Goal: Task Accomplishment & Management: Manage account settings

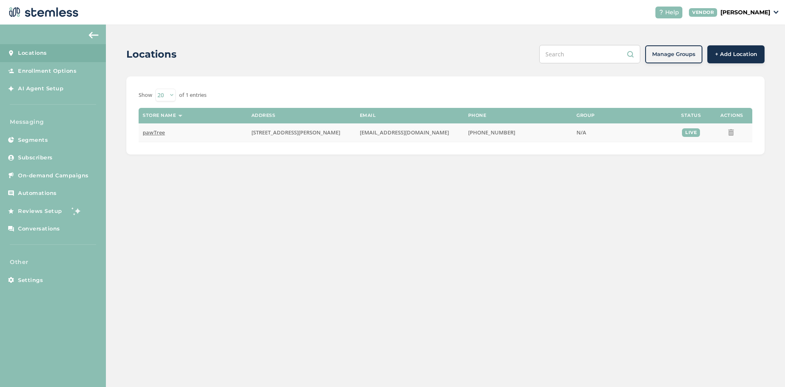
click at [158, 132] on span "pawTree" at bounding box center [154, 132] width 22 height 7
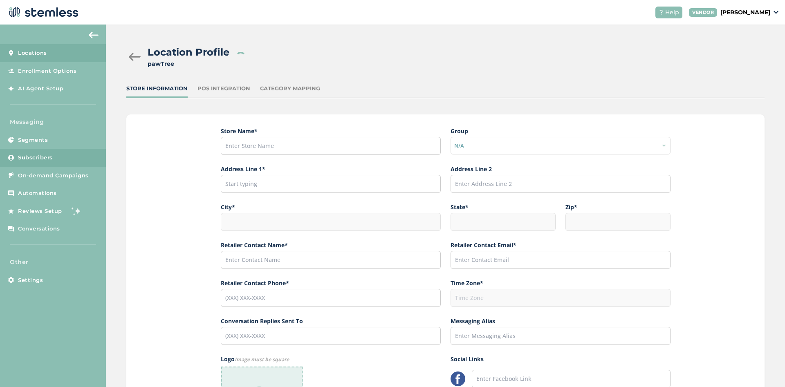
click at [52, 161] on span "Subscribers" at bounding box center [35, 158] width 35 height 8
type input "[PHONE_NUMBER]"
type input "pawTree"
type input "[STREET_ADDRESS][PERSON_NAME]"
type input "Suite 150"
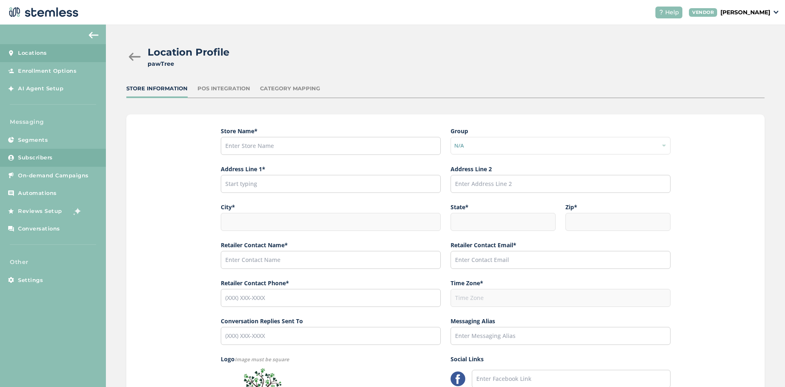
type input "Southlake"
type input "[GEOGRAPHIC_DATA]"
type input "76092"
type input "Support"
type input "[EMAIL_ADDRESS][DOMAIN_NAME]"
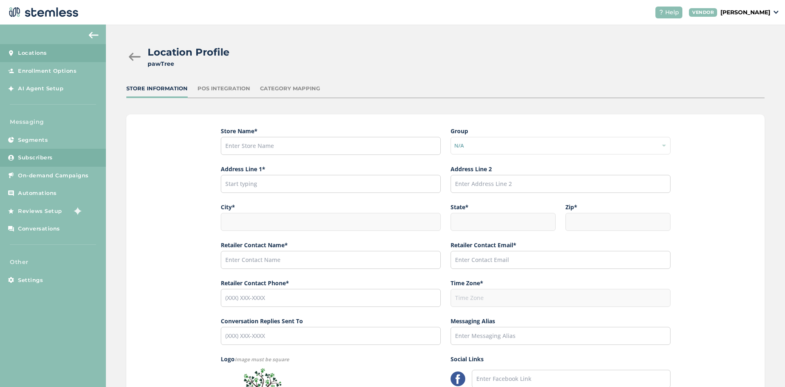
type input "[PHONE_NUMBER]"
type input "America/[GEOGRAPHIC_DATA]"
type input "pawTree Support"
type input "[URL][DOMAIN_NAME]"
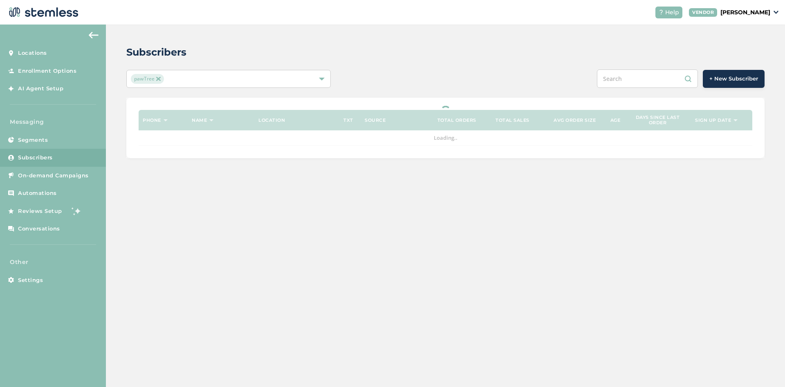
click at [623, 84] on input "text" at bounding box center [647, 79] width 101 height 18
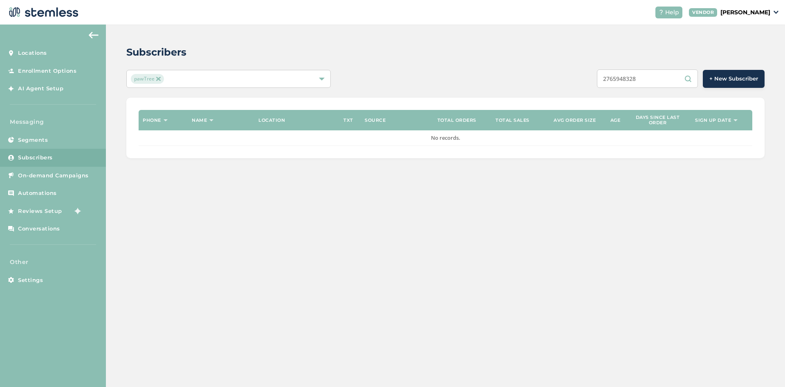
click at [660, 77] on input "2765948328" at bounding box center [647, 79] width 101 height 18
click at [615, 77] on input "2765948328" at bounding box center [647, 79] width 101 height 18
click at [661, 82] on input "2765948328" at bounding box center [647, 79] width 101 height 18
type input "2765948328"
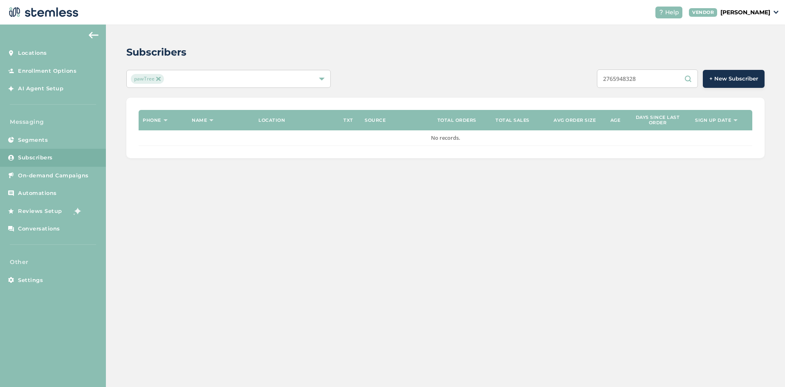
click at [655, 76] on input "2765948328" at bounding box center [647, 79] width 101 height 18
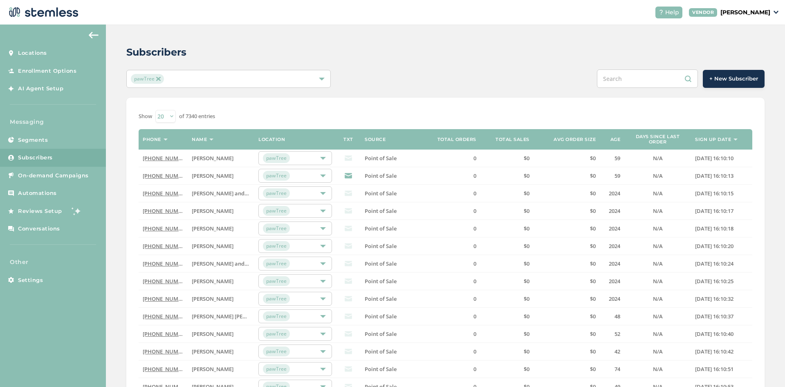
click at [626, 87] on input "text" at bounding box center [647, 79] width 101 height 18
paste input "2765948328"
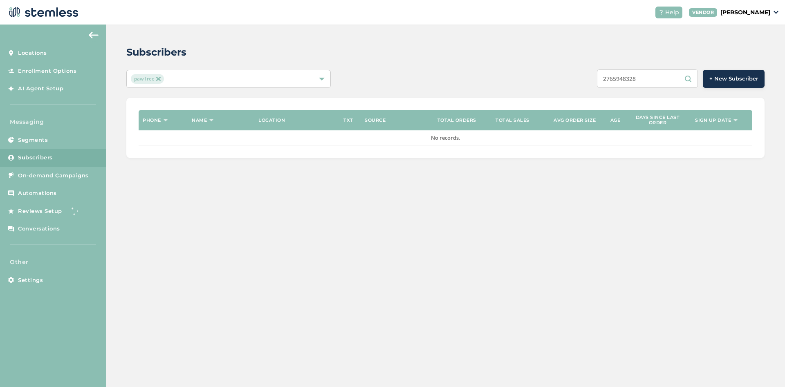
click at [619, 81] on input "2765948328" at bounding box center [647, 79] width 101 height 18
paste input "57095567"
click at [634, 81] on input "570955678" at bounding box center [647, 79] width 101 height 18
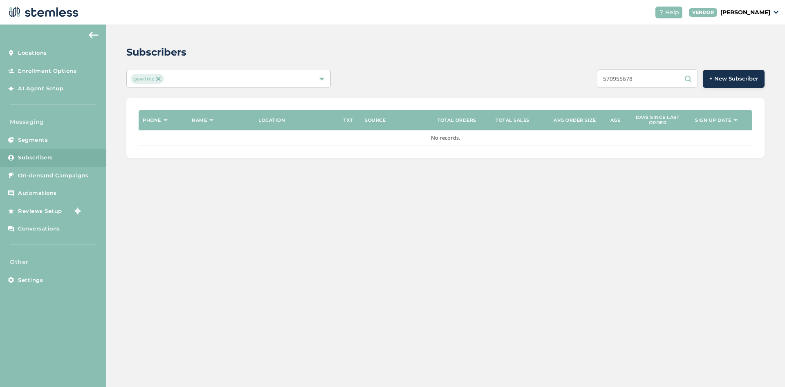
paste input "5722361883"
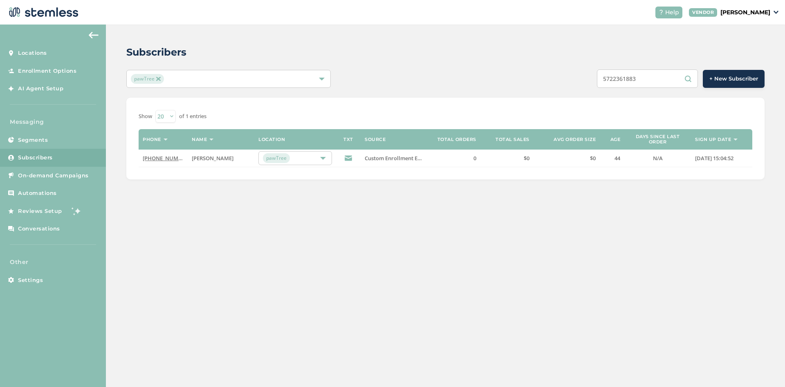
click at [562, 140] on label "Avg order size" at bounding box center [575, 139] width 42 height 5
drag, startPoint x: 562, startPoint y: 140, endPoint x: 532, endPoint y: 133, distance: 30.8
click at [532, 133] on tr "Phone Name Location TXT Source Total orders Total sales Avg order size Age Days…" at bounding box center [446, 139] width 614 height 20
click at [539, 119] on div "Show 20 50 100 of 1 entries" at bounding box center [446, 116] width 614 height 13
click at [461, 207] on div "Subscribers pawTree 5722361883 + New Subscriber Show 20 50 100 of 1 entries Pho…" at bounding box center [445, 206] width 679 height 363
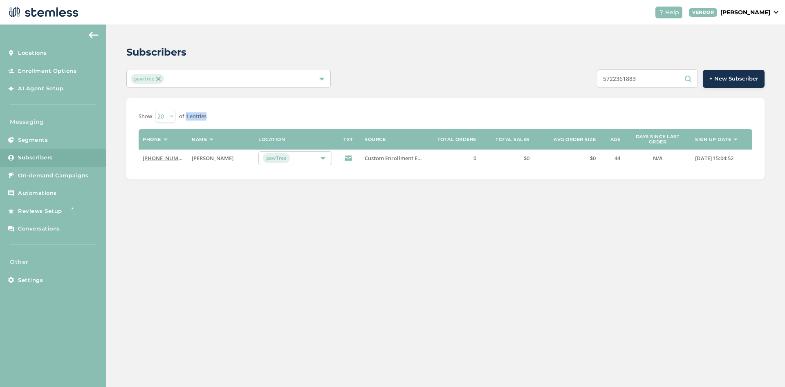
drag, startPoint x: 216, startPoint y: 121, endPoint x: 187, endPoint y: 117, distance: 28.5
click at [187, 117] on div "Show 20 50 100 of 1 entries" at bounding box center [446, 116] width 614 height 13
click at [608, 78] on input "5722361883" at bounding box center [647, 79] width 101 height 18
click at [625, 78] on input "5722361883" at bounding box center [647, 79] width 101 height 18
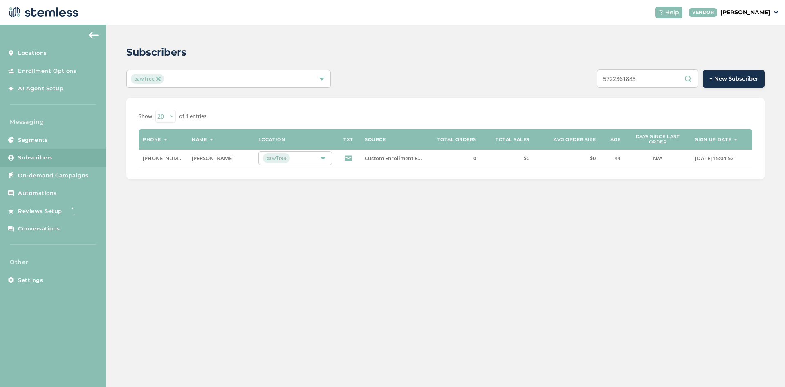
click at [625, 78] on input "5722361883" at bounding box center [647, 79] width 101 height 18
paste input "12542148391"
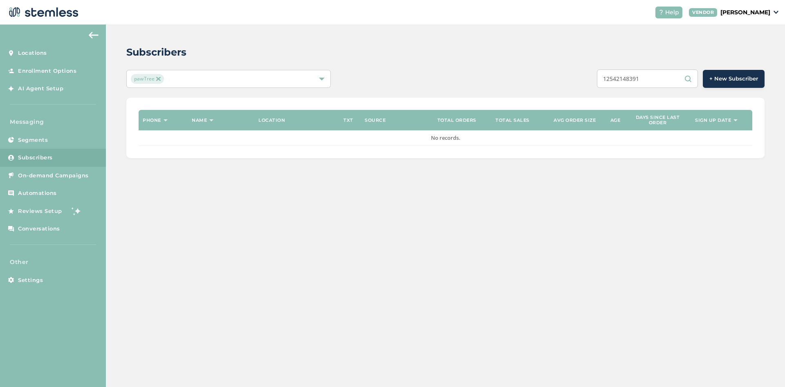
click at [625, 66] on div "Subscribers pawTree 12542148391 + New Subscriber Phone Name Location TXT Source…" at bounding box center [445, 102] width 679 height 154
click at [613, 79] on input "12542148391" at bounding box center [647, 79] width 101 height 18
paste input "5734661479"
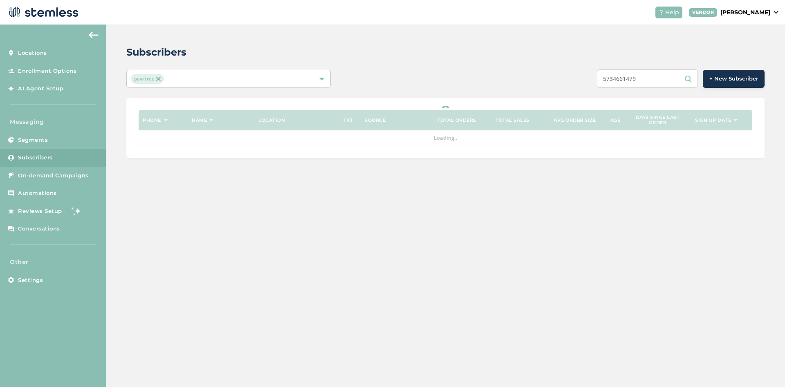
type input "5734661479"
